Goal: Task Accomplishment & Management: Complete application form

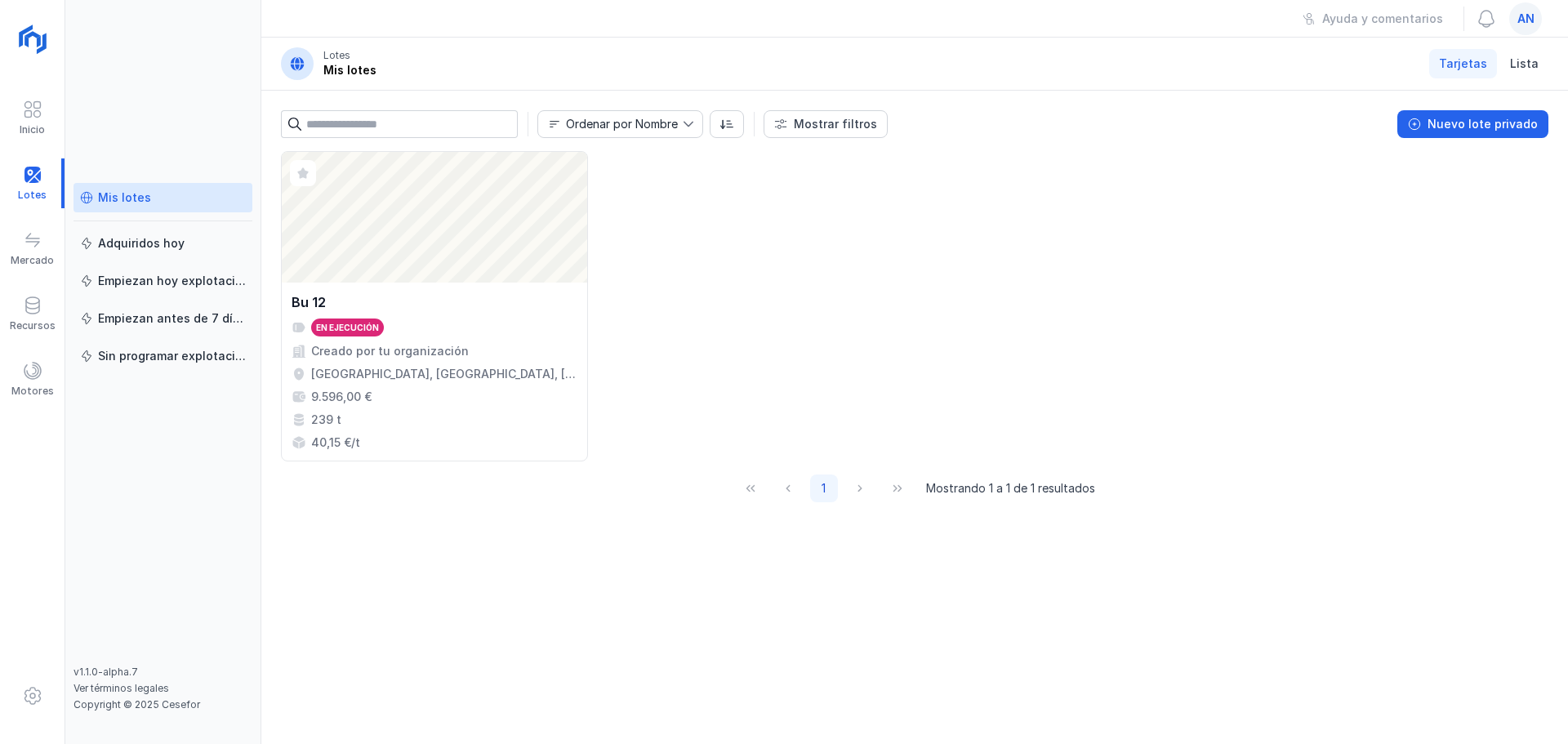
click at [355, 68] on div "Mis lotes" at bounding box center [350, 70] width 53 height 16
click at [1524, 20] on span "an" at bounding box center [1525, 19] width 17 height 16
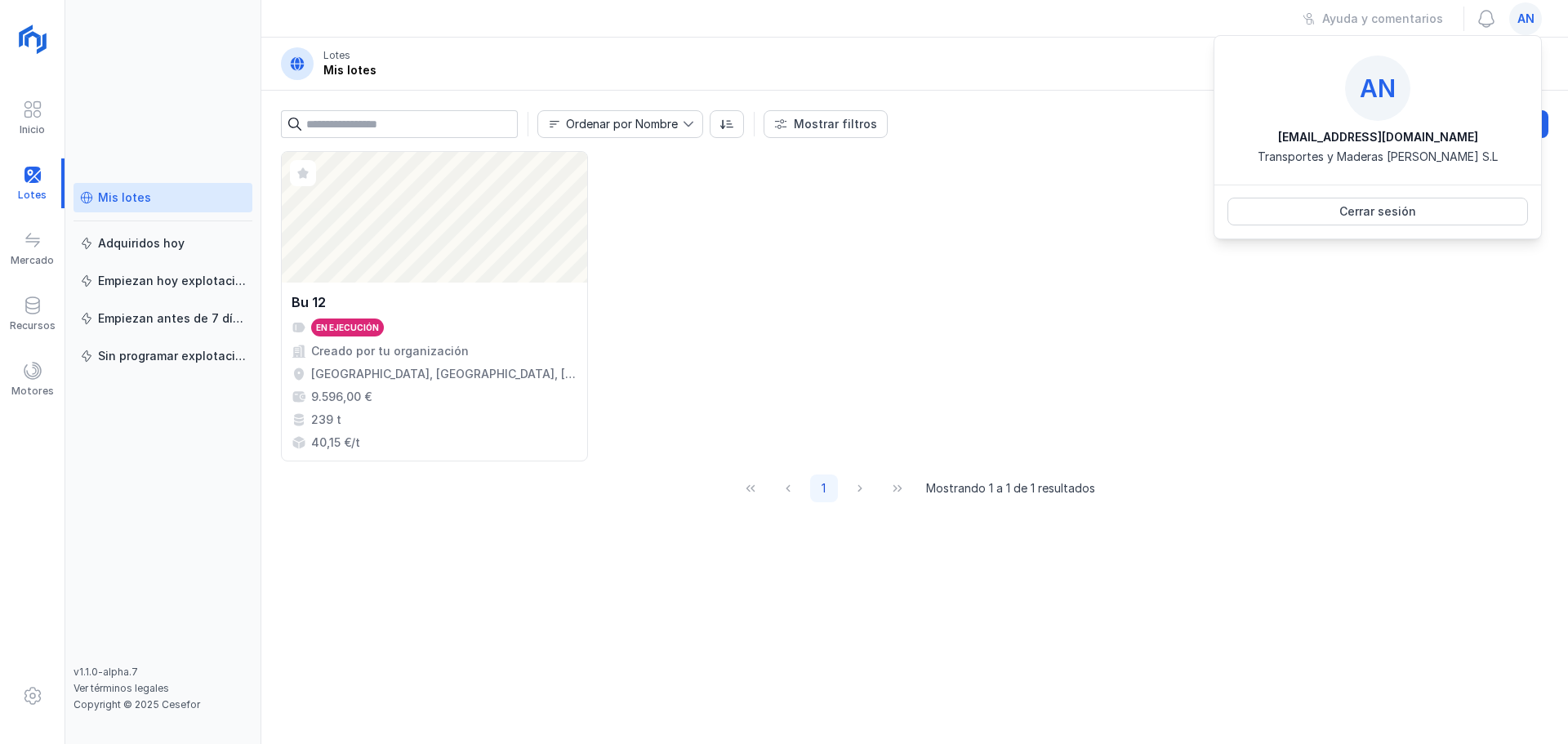
click at [1524, 20] on span "an" at bounding box center [1525, 19] width 17 height 16
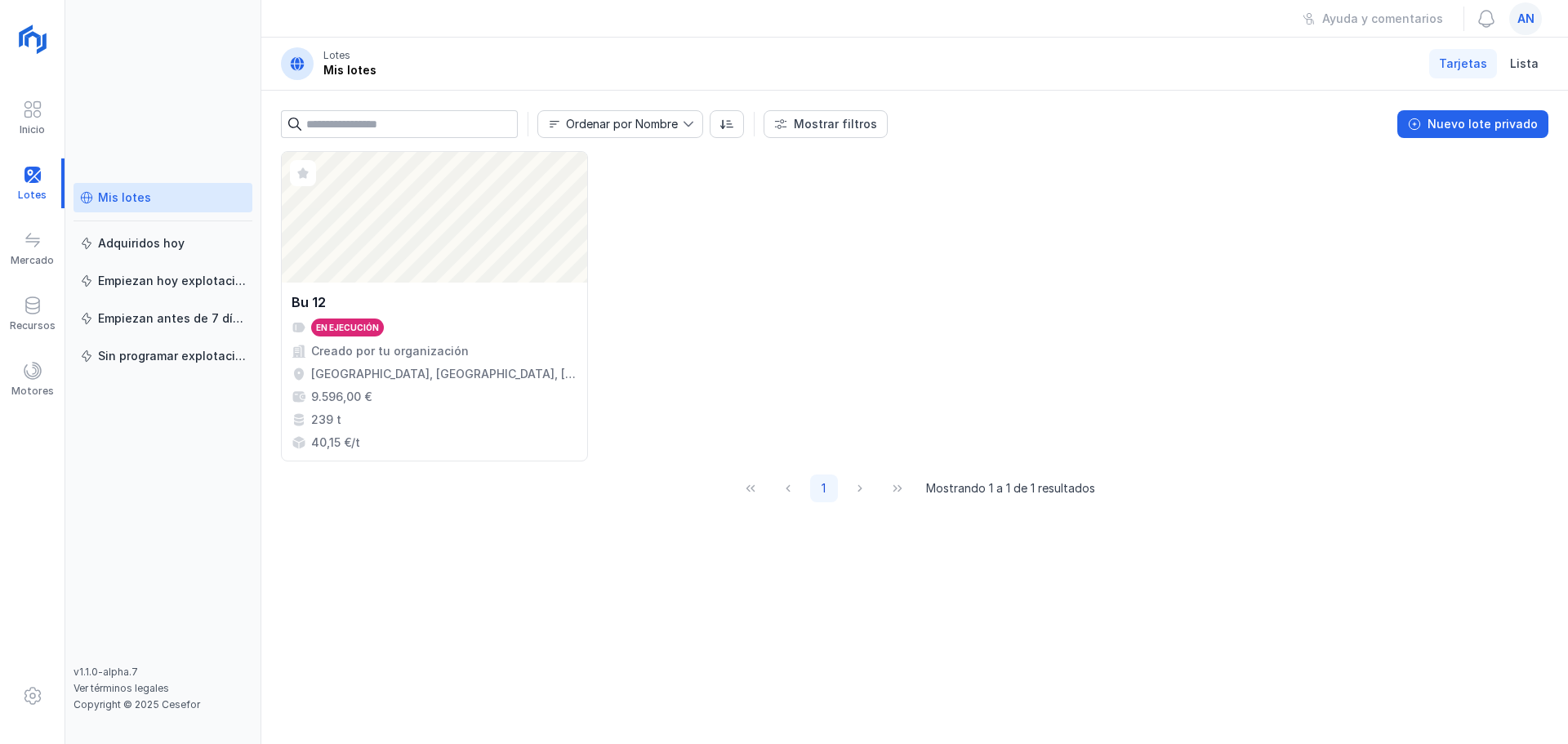
click at [1524, 20] on span "an" at bounding box center [1525, 19] width 17 height 16
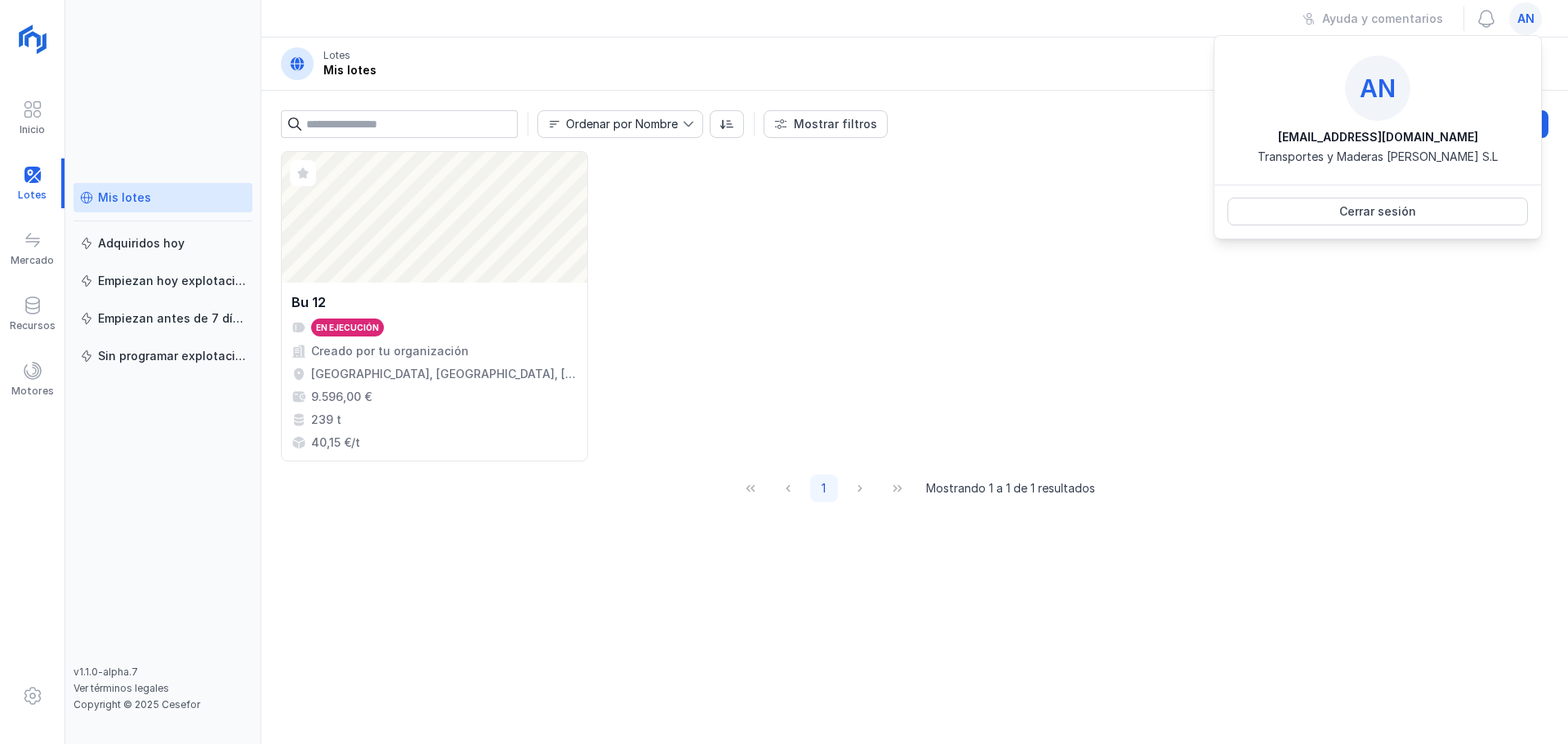
click at [1524, 20] on span "an" at bounding box center [1525, 19] width 17 height 16
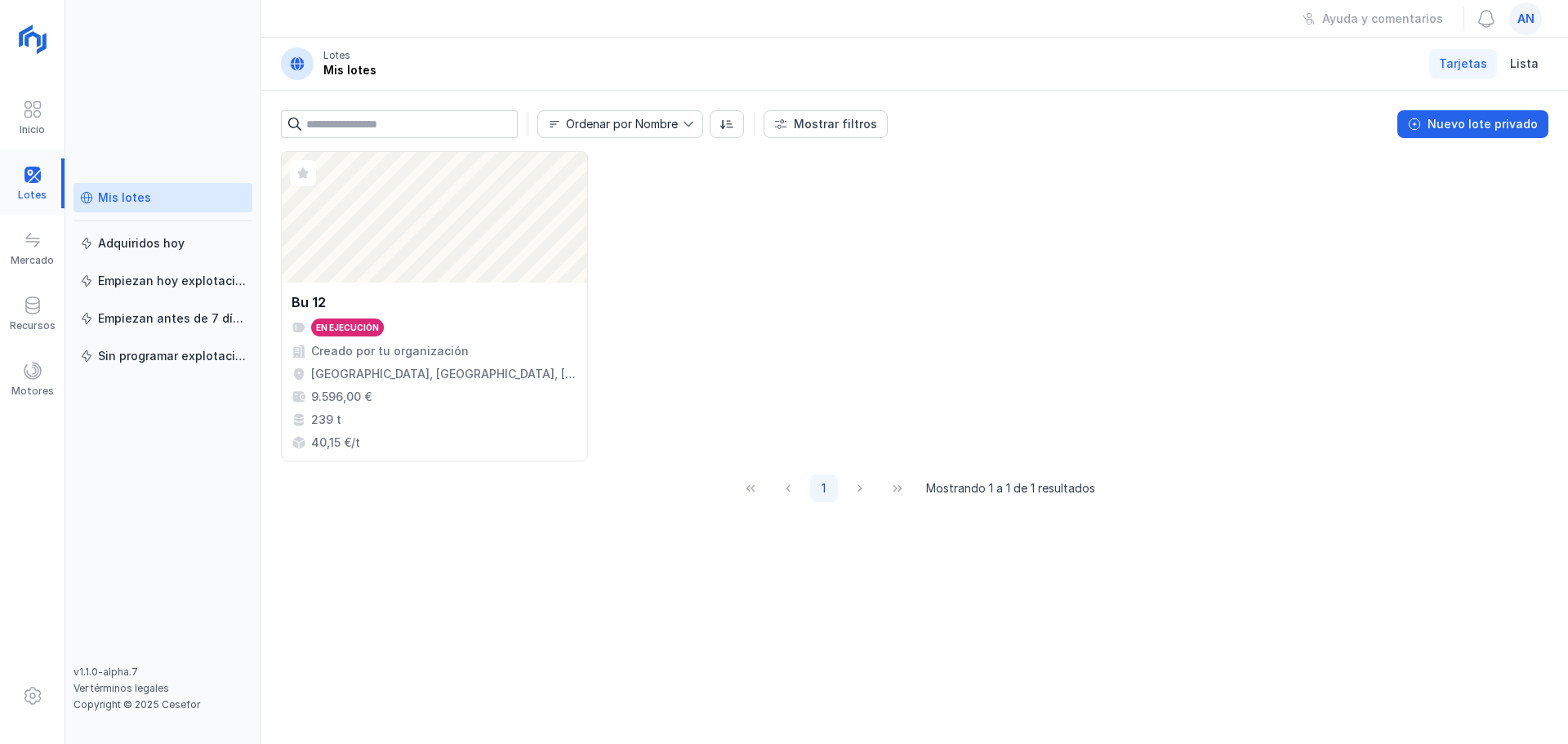
click at [33, 178] on div at bounding box center [32, 183] width 65 height 50
click at [27, 191] on div at bounding box center [32, 183] width 65 height 50
click at [116, 200] on div "Mis lotes" at bounding box center [124, 197] width 53 height 16
click at [1504, 123] on div "Nuevo lote privado" at bounding box center [1483, 124] width 110 height 16
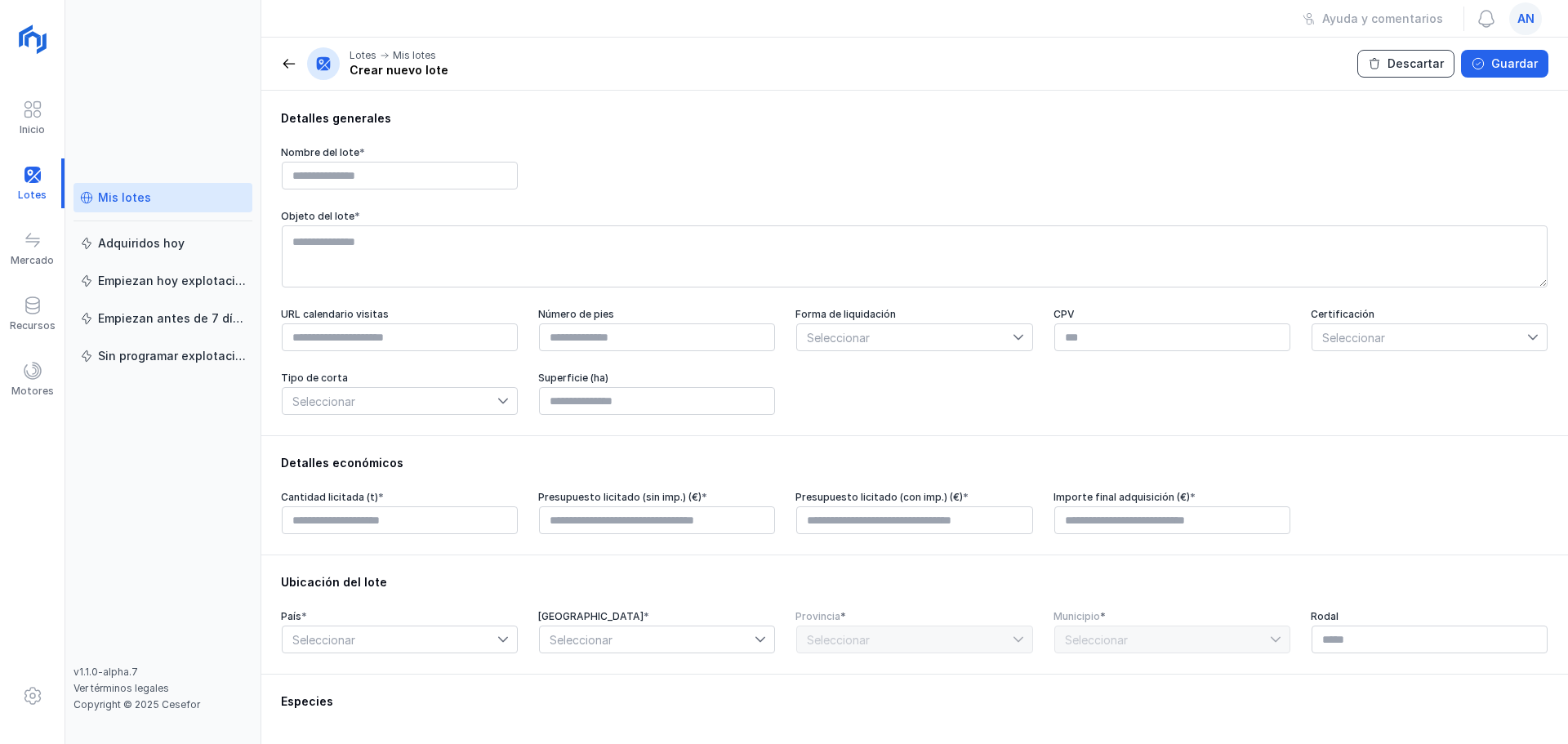
click at [1421, 67] on div "Descartar" at bounding box center [1415, 64] width 56 height 16
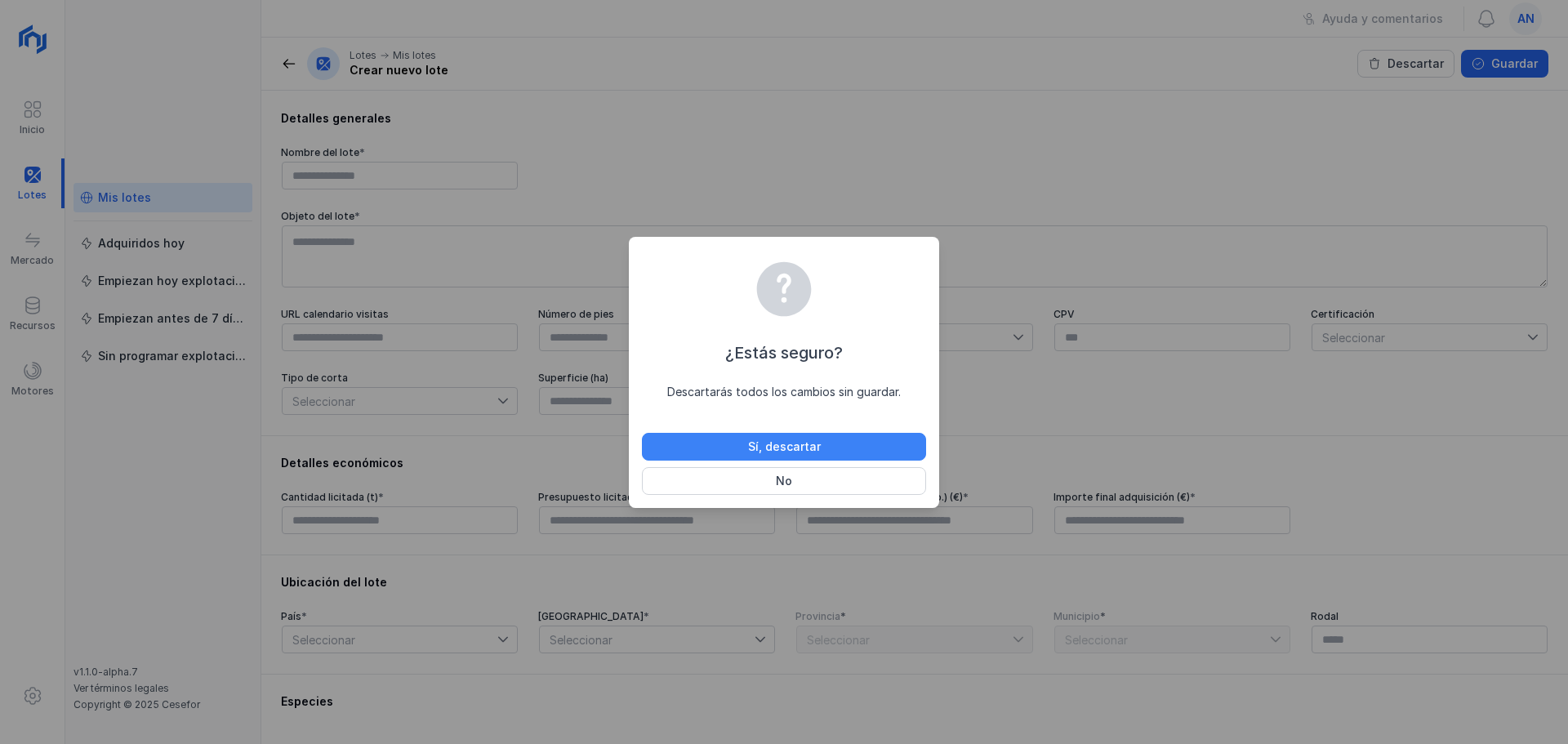
click at [820, 440] on button "Sí, descartar" at bounding box center [784, 447] width 284 height 28
click at [780, 453] on div "Sí, descartar" at bounding box center [785, 447] width 73 height 16
